Goal: Task Accomplishment & Management: Use online tool/utility

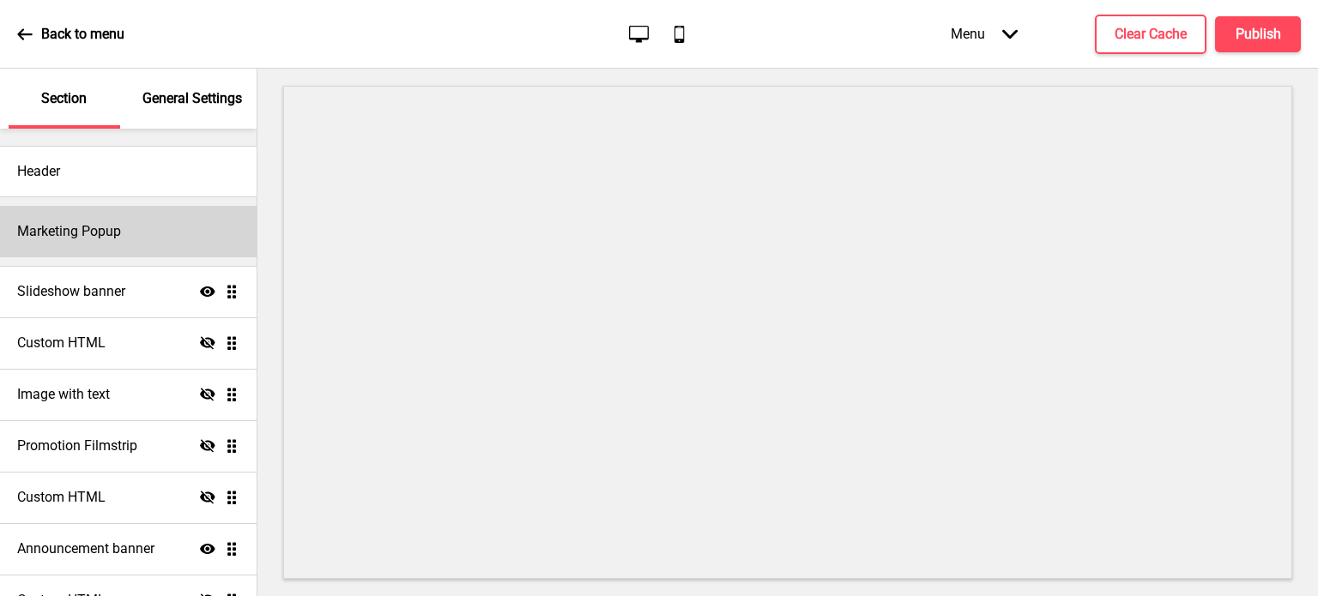
click at [164, 237] on div "Marketing Popup" at bounding box center [128, 231] width 257 height 51
select select "daily"
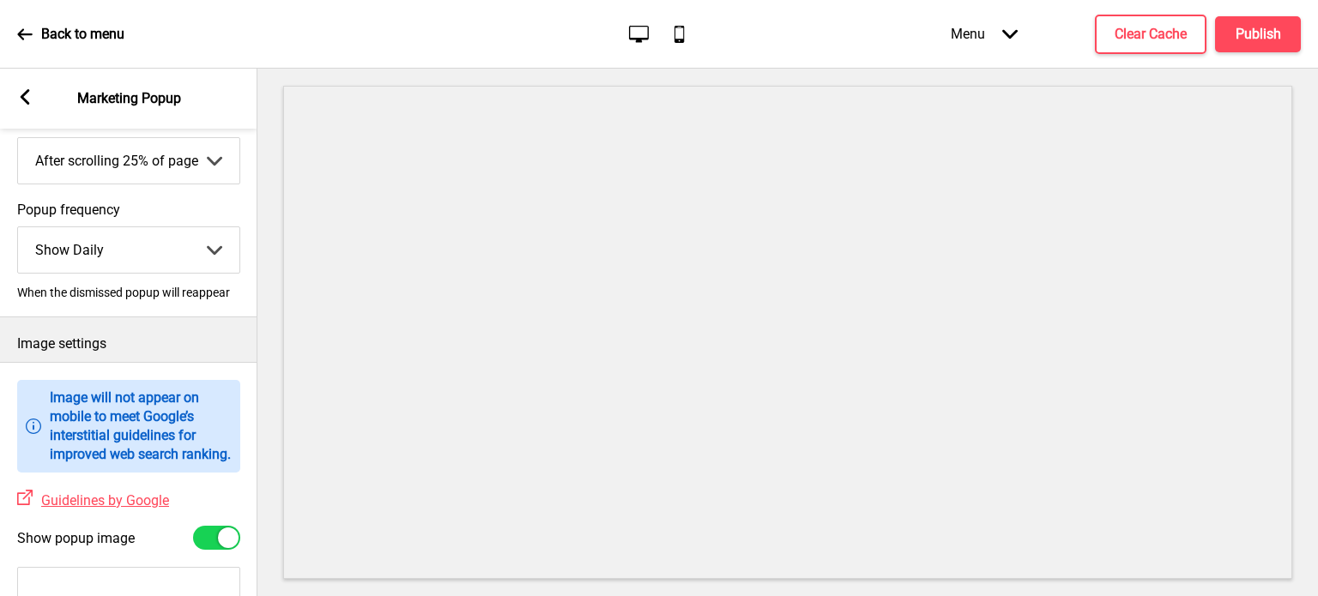
scroll to position [255, 0]
click at [209, 252] on select "Show Once Show Daily Show Weekly Show Monthly" at bounding box center [128, 249] width 221 height 45
drag, startPoint x: 142, startPoint y: 294, endPoint x: 159, endPoint y: 302, distance: 18.4
click at [159, 302] on div "Popup frequency Show Daily Show Once Show Daily Show Weekly Show Monthly Arrow …" at bounding box center [128, 249] width 257 height 115
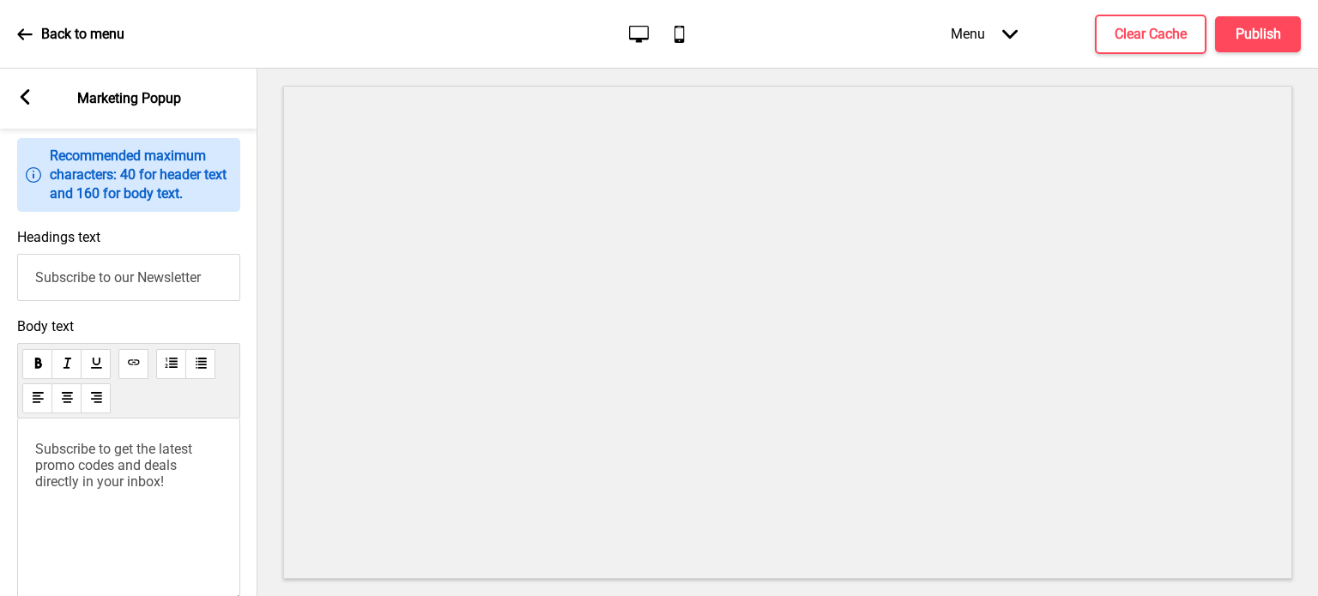
click at [128, 481] on span "Subscribe to get the latest promo codes and deals directly in your inbox!" at bounding box center [115, 465] width 160 height 49
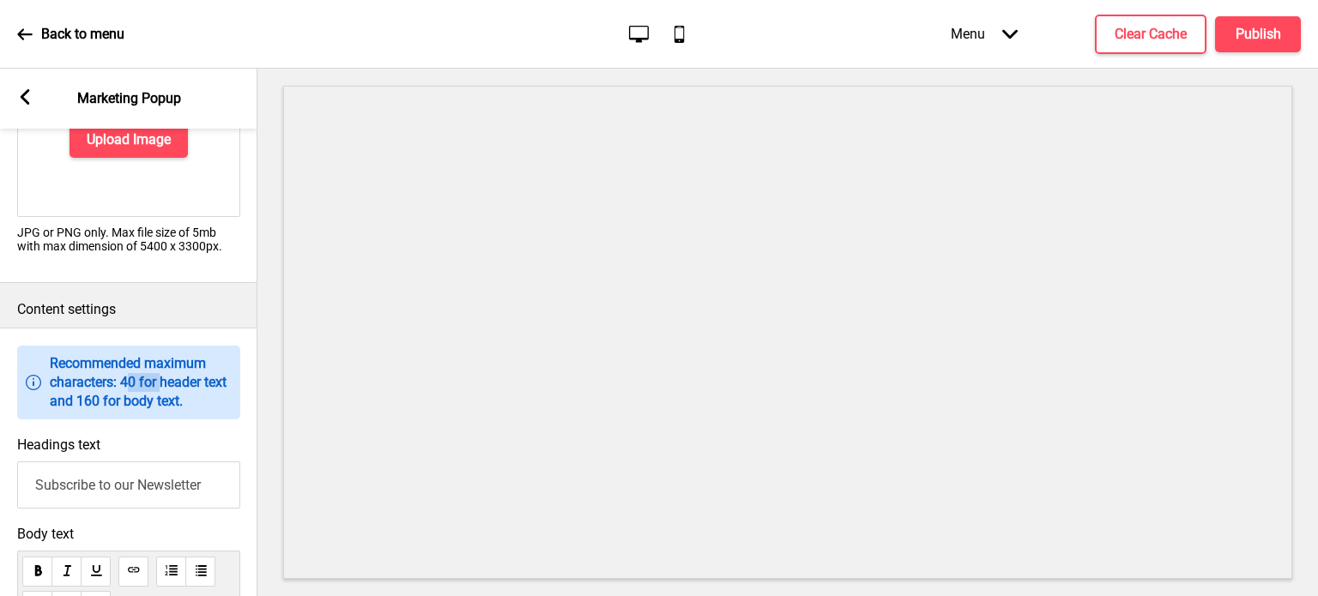
drag, startPoint x: 131, startPoint y: 397, endPoint x: 187, endPoint y: 403, distance: 56.2
click at [174, 396] on p "Recommended maximum characters: 40 for header text and 160 for body text." at bounding box center [141, 382] width 182 height 57
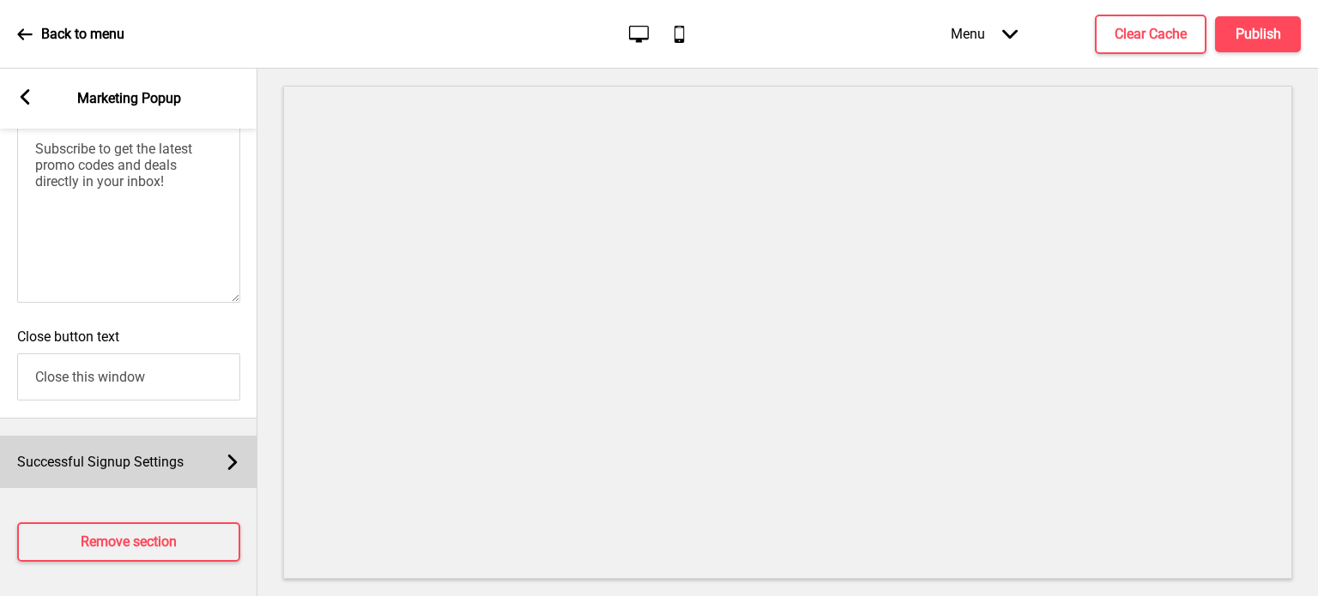
scroll to position [1272, 0]
click at [205, 487] on div "Successful Signup Settings Arrow right" at bounding box center [128, 462] width 257 height 52
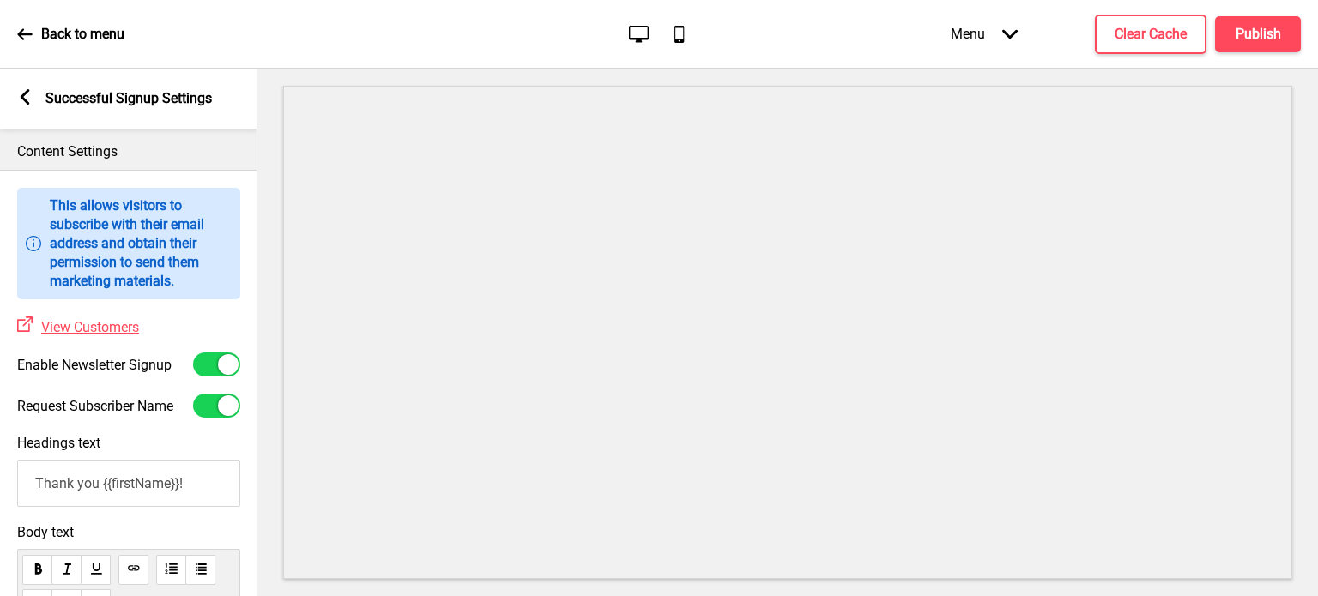
scroll to position [0, 0]
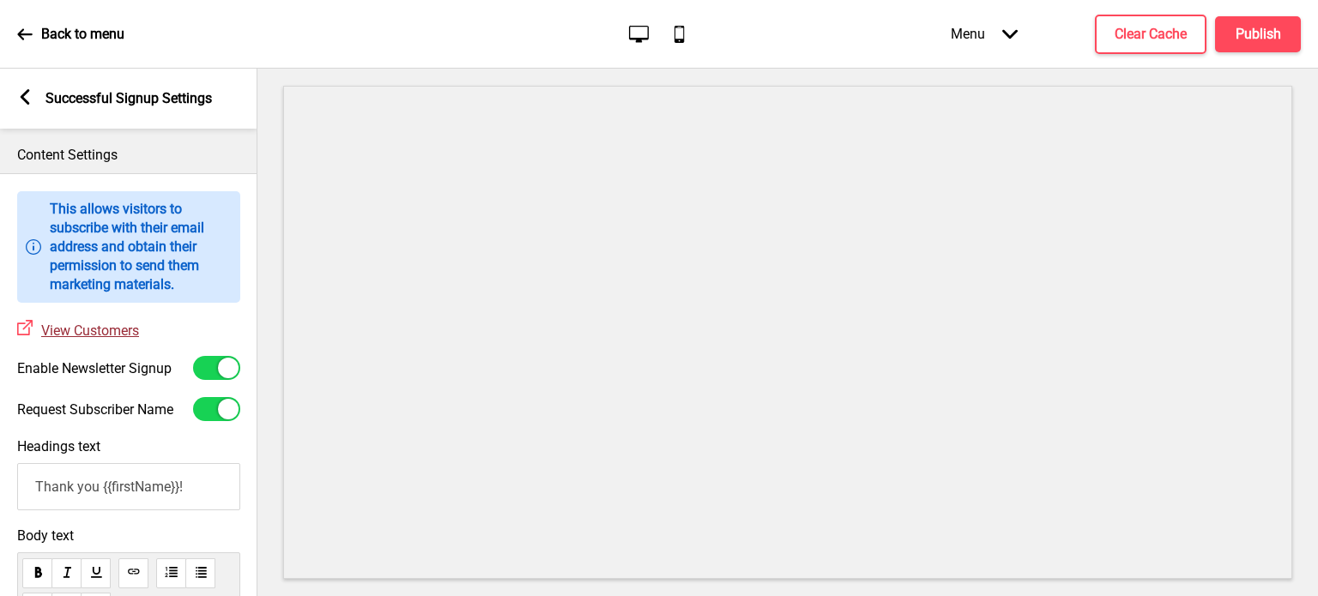
click at [122, 329] on span "View Customers" at bounding box center [90, 331] width 98 height 16
click at [32, 97] on rect at bounding box center [24, 96] width 15 height 15
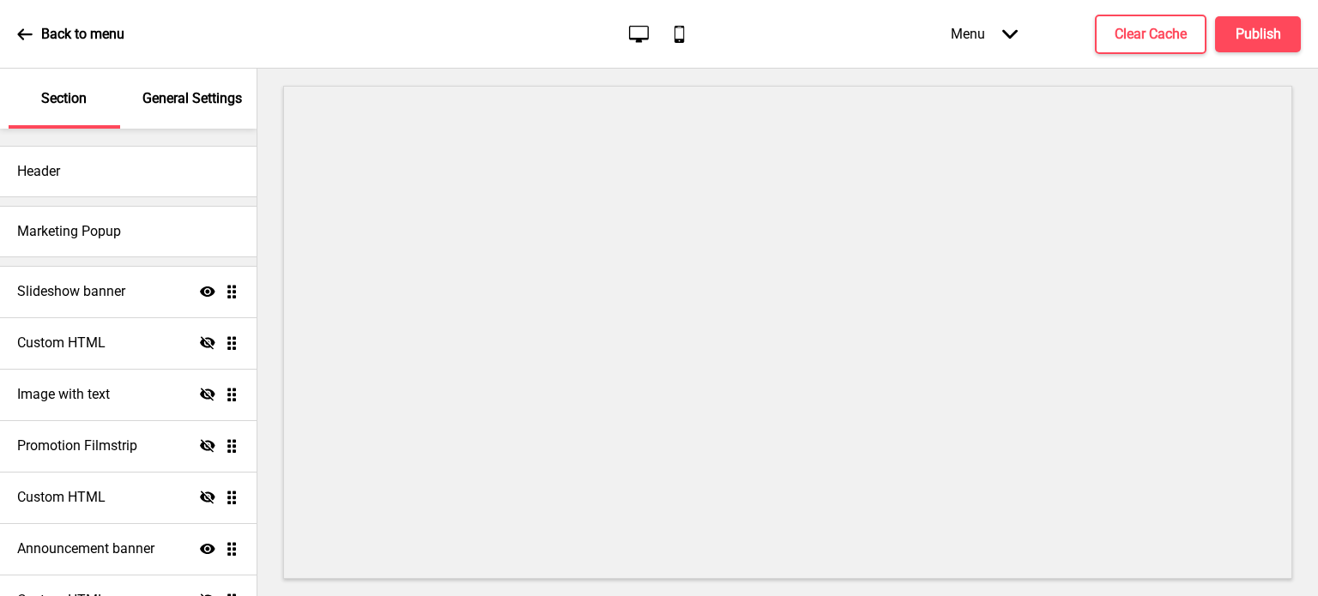
select select "daily"
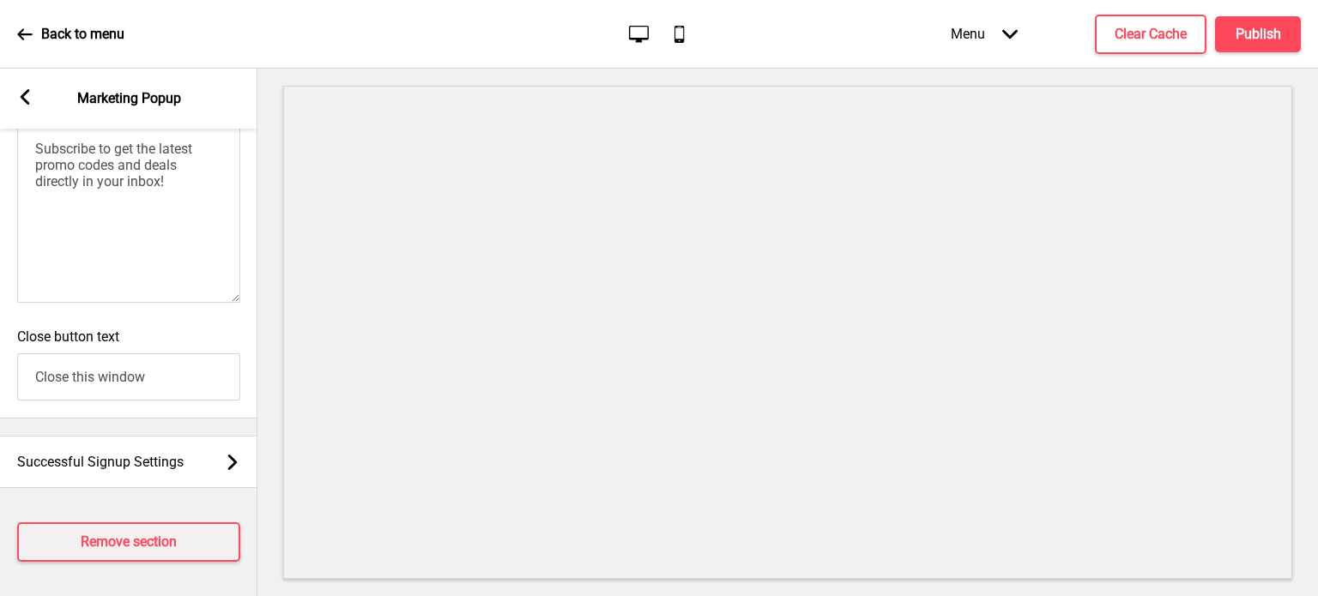
scroll to position [1301, 0]
click at [182, 369] on input "Close this window" at bounding box center [128, 377] width 223 height 47
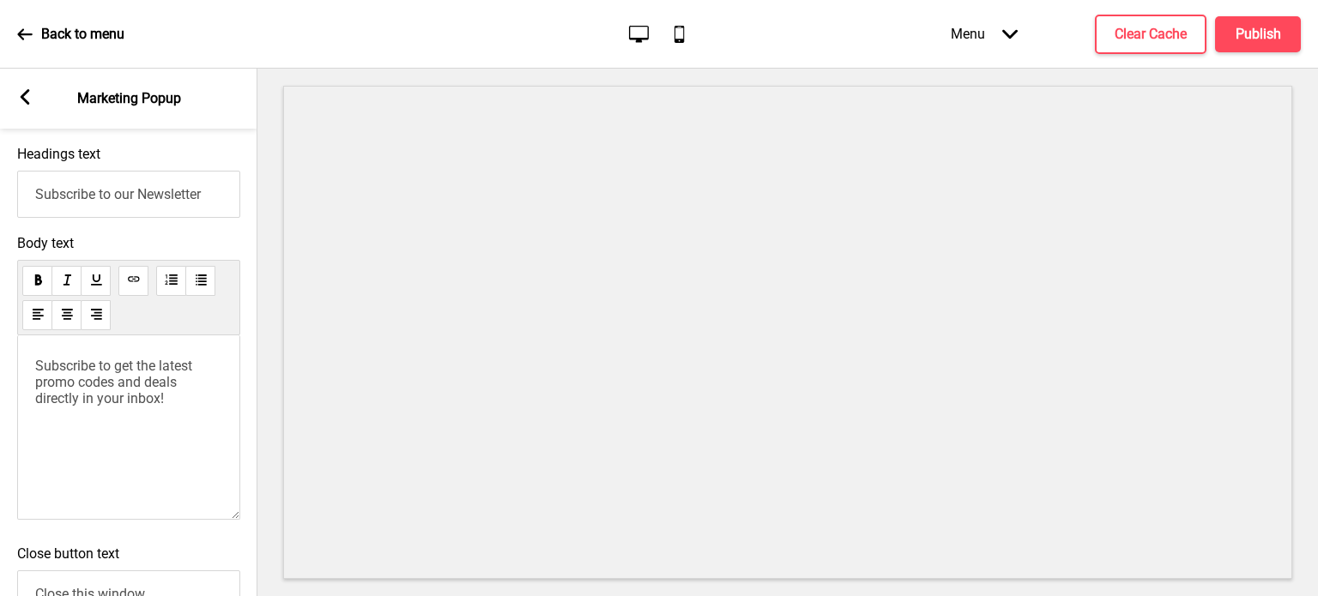
scroll to position [1047, 0]
click at [148, 389] on span "Subscribe to get the latest promo codes and deals directly in your inbox!" at bounding box center [115, 384] width 160 height 49
click at [192, 215] on input "Subscribe to our Newsletter" at bounding box center [128, 196] width 223 height 47
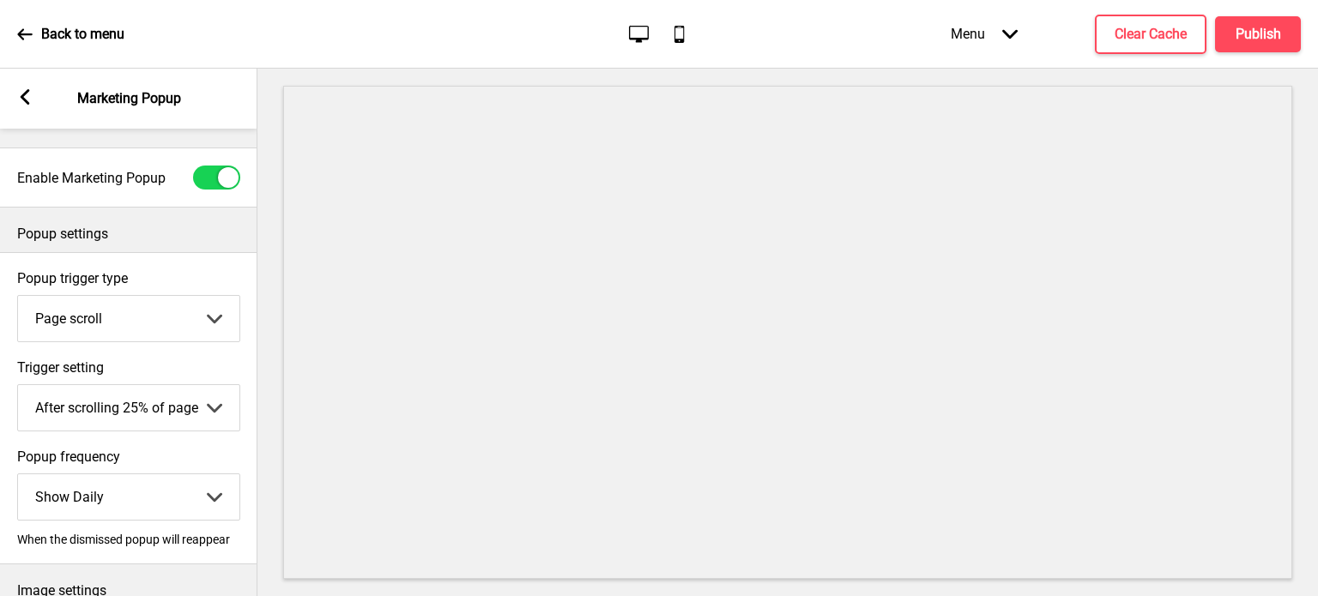
scroll to position [0, 0]
